Goal: Find specific page/section: Find specific page/section

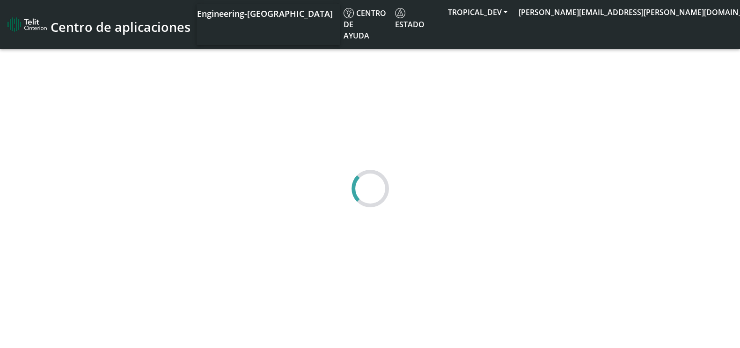
click at [382, 169] on div at bounding box center [370, 188] width 740 height 325
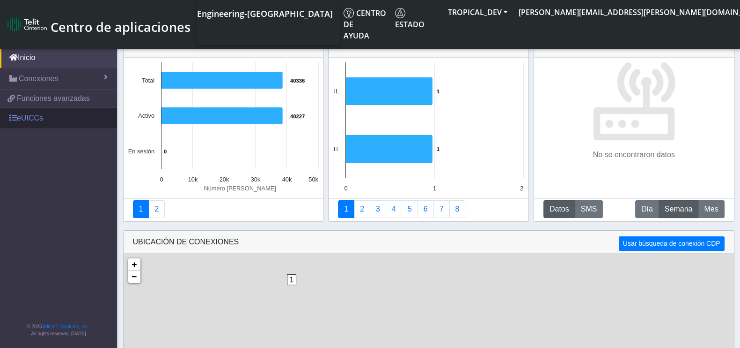
click at [30, 118] on link "eUICCs" at bounding box center [58, 118] width 117 height 21
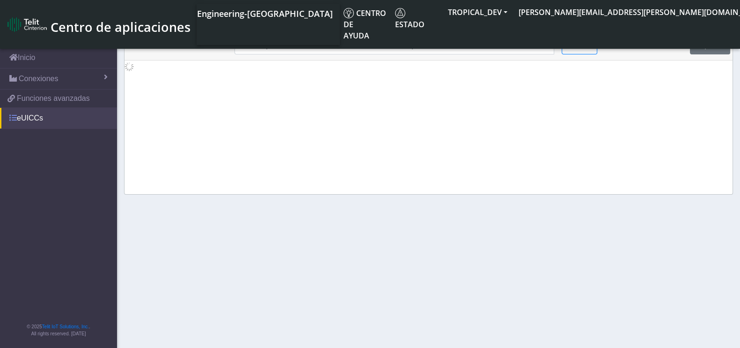
click at [30, 118] on link "eUICCs" at bounding box center [58, 118] width 117 height 21
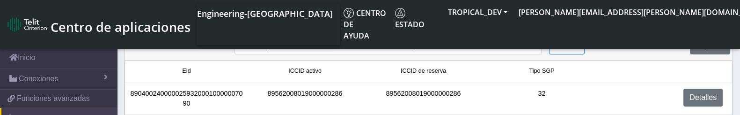
drag, startPoint x: 0, startPoint y: 0, endPoint x: 101, endPoint y: 44, distance: 109.7
click at [101, 44] on link "Gestión de conectividad" at bounding box center [58, 36] width 117 height 21
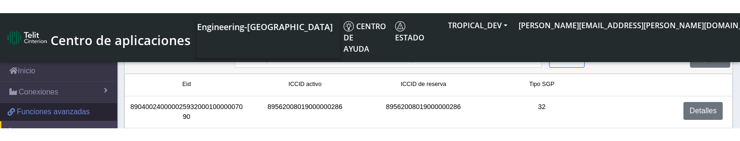
scroll to position [46, 0]
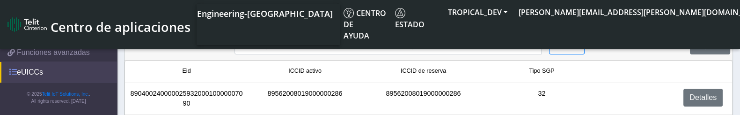
click at [28, 71] on link "eUICCs" at bounding box center [58, 72] width 117 height 21
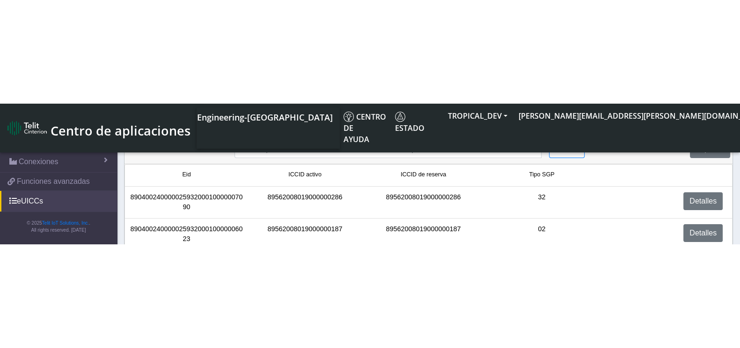
scroll to position [0, 0]
